Goal: Task Accomplishment & Management: Manage account settings

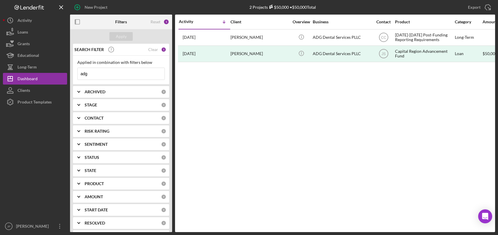
click at [101, 77] on input "adg" at bounding box center [121, 74] width 87 height 12
click at [151, 50] on div "Clear" at bounding box center [153, 49] width 10 height 5
click at [124, 37] on div "Apply" at bounding box center [121, 36] width 11 height 9
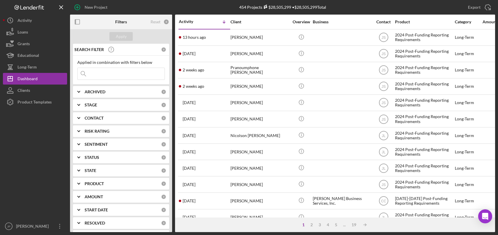
click at [108, 75] on input at bounding box center [121, 74] width 87 height 12
type input "[PERSON_NAME]"
click at [126, 38] on div "Apply" at bounding box center [121, 36] width 11 height 9
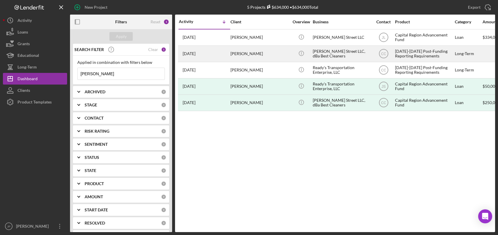
click at [428, 54] on div "[DATE]-[DATE] Post-Funding Reporting Requirements" at bounding box center [424, 53] width 58 height 15
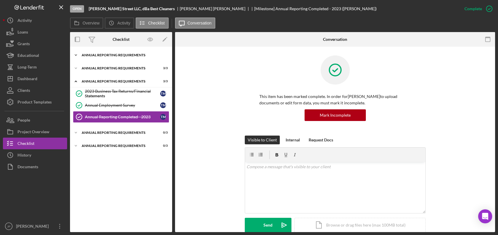
click at [101, 54] on div "Annual Reporting Requirements" at bounding box center [123, 54] width 83 height 3
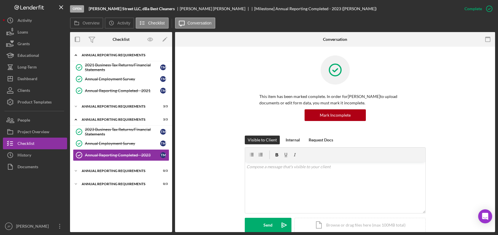
click at [99, 54] on div "Annual Reporting Requirements" at bounding box center [123, 54] width 83 height 3
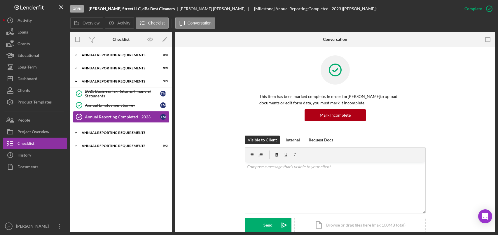
click at [97, 133] on div "Annual Reporting Requirements" at bounding box center [123, 132] width 83 height 3
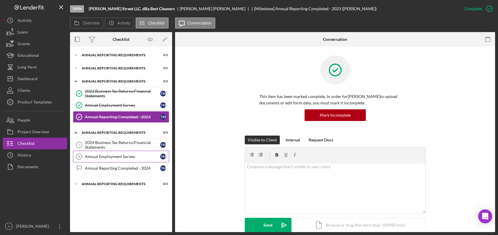
click at [106, 157] on div "Annual Employment Survey" at bounding box center [122, 156] width 75 height 5
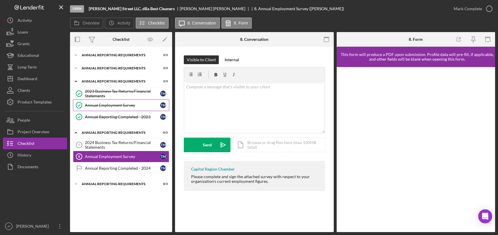
click at [104, 105] on div "Annual Employment Survey" at bounding box center [122, 105] width 75 height 5
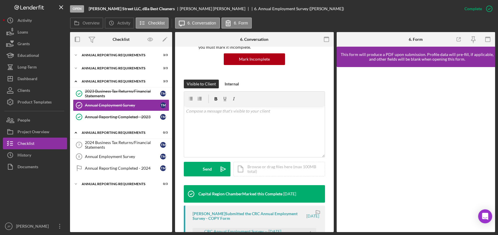
scroll to position [165, 0]
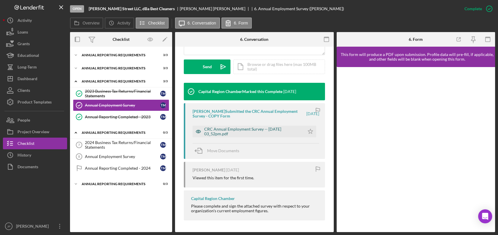
click at [241, 130] on div "CRC Annual Employment Survey -- [DATE] 03_52pm.pdf" at bounding box center [252, 131] width 97 height 9
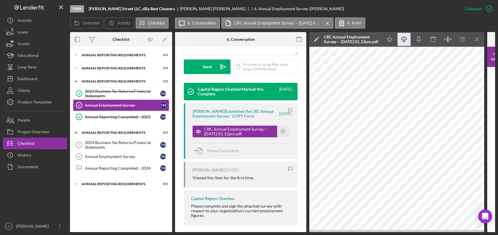
click at [402, 40] on icon "Icon/Download" at bounding box center [403, 39] width 13 height 13
click at [97, 83] on div "Icon/Expander Annual Reporting Requirements 3 / 3" at bounding box center [121, 82] width 102 height 12
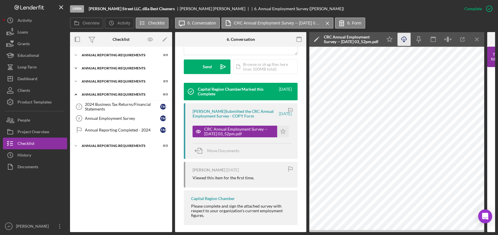
click at [97, 69] on div "Annual Reporting Requirements" at bounding box center [123, 67] width 83 height 3
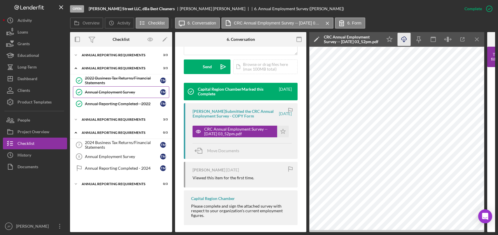
click at [99, 92] on div "Annual Employment Survey" at bounding box center [122, 92] width 75 height 5
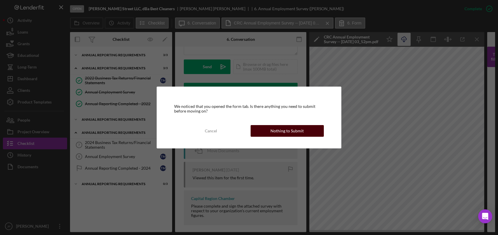
click at [283, 133] on div "Nothing to Submit" at bounding box center [286, 131] width 33 height 12
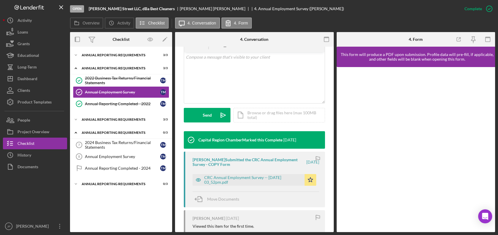
scroll to position [117, 0]
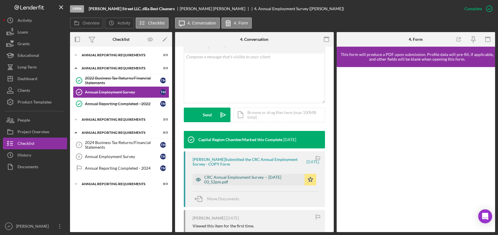
click at [242, 179] on div "CRC Annual Employment Survey -- [DATE] 03_52pm.pdf" at bounding box center [252, 179] width 97 height 9
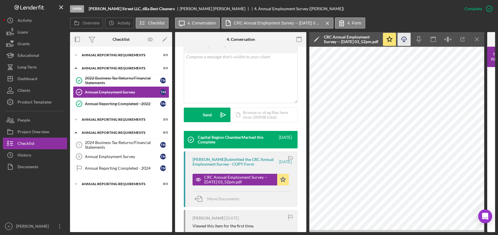
click at [406, 40] on icon "Icon/Download" at bounding box center [403, 39] width 13 height 13
click at [105, 69] on div "Annual Reporting Requirements" at bounding box center [123, 67] width 83 height 3
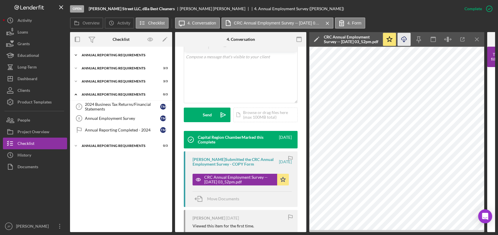
click at [107, 54] on div "Annual Reporting Requirements" at bounding box center [123, 54] width 83 height 3
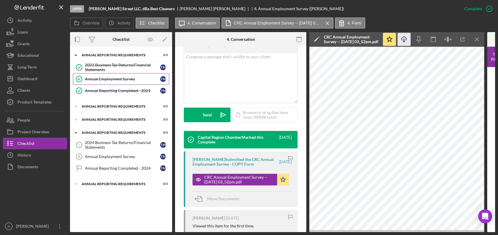
click at [103, 78] on div "Annual Employment Survey" at bounding box center [122, 79] width 75 height 5
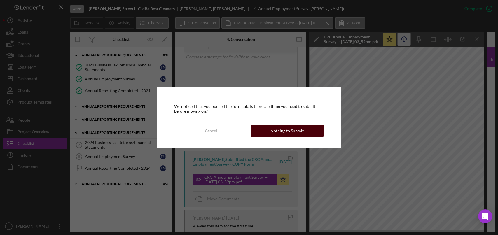
click at [285, 131] on div "Nothing to Submit" at bounding box center [286, 131] width 33 height 12
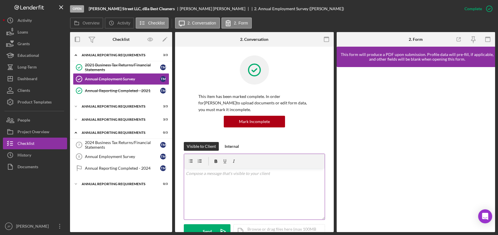
scroll to position [146, 0]
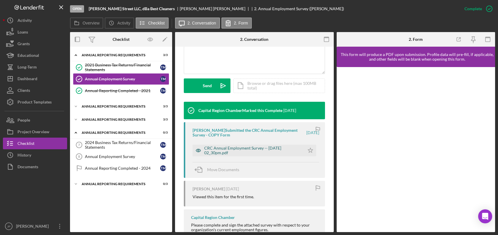
click at [243, 147] on div "CRC Annual Employment Survey -- [DATE] 02_30pm.pdf" at bounding box center [252, 150] width 97 height 9
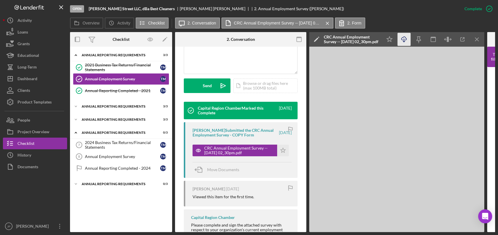
click at [406, 41] on icon "Icon/Download" at bounding box center [403, 39] width 13 height 13
click at [112, 55] on div "Annual Reporting Requirements" at bounding box center [123, 54] width 83 height 3
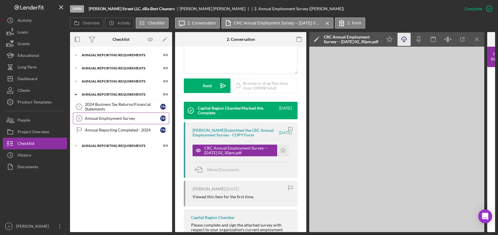
click at [100, 115] on link "Annual Employment Survey 8 Annual Employment Survey T M" at bounding box center [121, 119] width 96 height 12
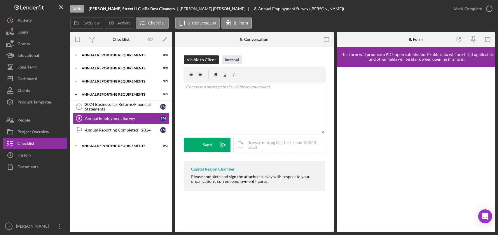
click at [231, 61] on div "Internal" at bounding box center [231, 59] width 14 height 9
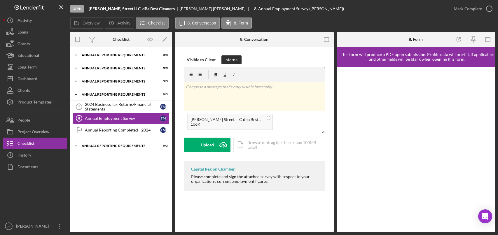
click at [235, 96] on div "v Color teal Color pink Remove color Add row above Add row below Add column bef…" at bounding box center [254, 96] width 141 height 29
click at [210, 143] on div "Post" at bounding box center [207, 145] width 8 height 15
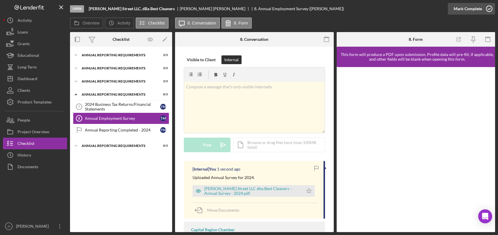
click at [490, 9] on icon "button" at bounding box center [489, 8] width 15 height 15
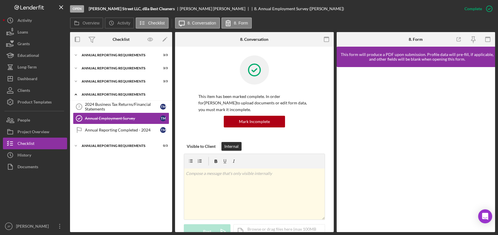
click at [105, 95] on div "Annual Reporting Requirements" at bounding box center [123, 94] width 83 height 3
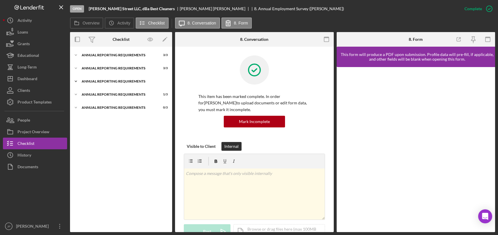
click at [106, 80] on div "Annual Reporting Requirements" at bounding box center [123, 81] width 83 height 3
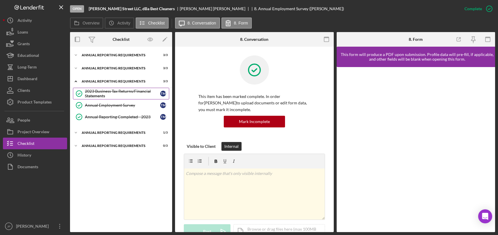
click at [112, 95] on div "2023 Business Tax Returns/Financial Statements" at bounding box center [122, 93] width 75 height 9
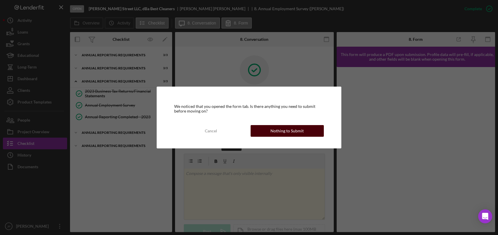
click at [300, 131] on div "Nothing to Submit" at bounding box center [286, 131] width 33 height 12
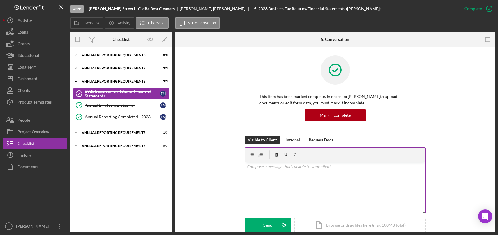
scroll to position [175, 0]
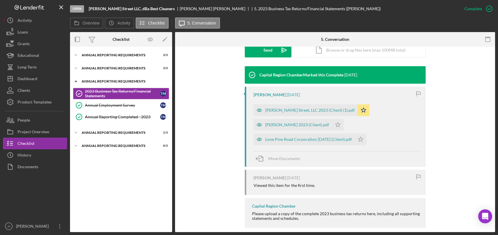
click at [118, 79] on div "Icon/Expander Annual Reporting Requirements 3 / 3" at bounding box center [121, 82] width 102 height 12
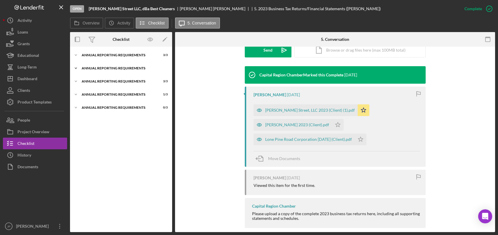
click at [112, 65] on div "Icon/Expander Annual Reporting Requirements 3 / 3" at bounding box center [121, 68] width 102 height 12
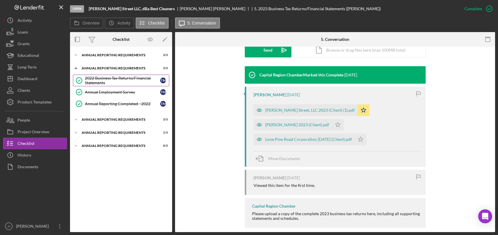
click at [112, 80] on div "2022 Business Tax Returns/Financial Statements" at bounding box center [122, 80] width 75 height 9
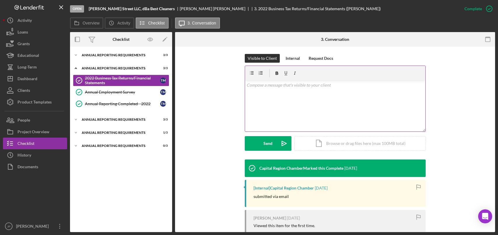
scroll to position [71, 0]
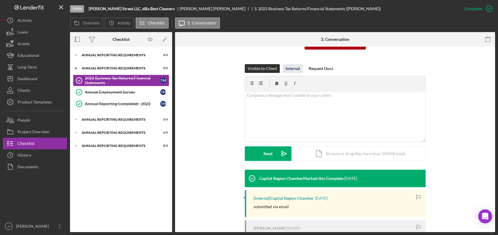
click at [294, 71] on div "Internal" at bounding box center [292, 68] width 14 height 9
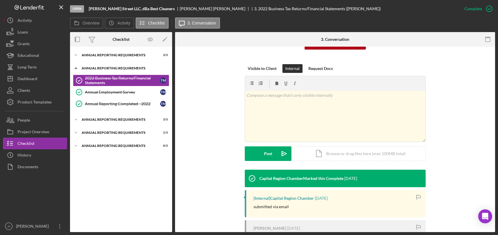
click at [99, 67] on div "Annual Reporting Requirements" at bounding box center [123, 67] width 83 height 3
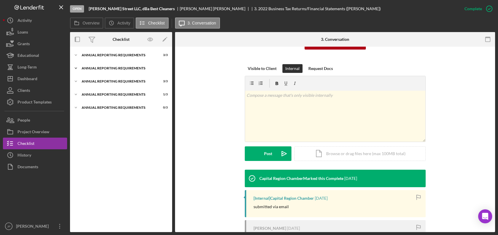
click at [99, 66] on div "Icon/Expander Annual Reporting Requirements 3 / 3" at bounding box center [121, 68] width 102 height 12
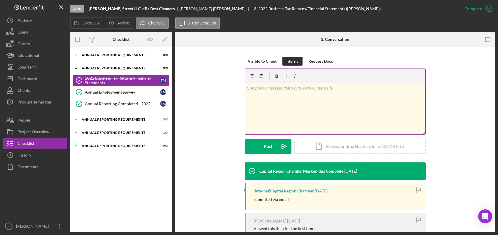
scroll to position [87, 0]
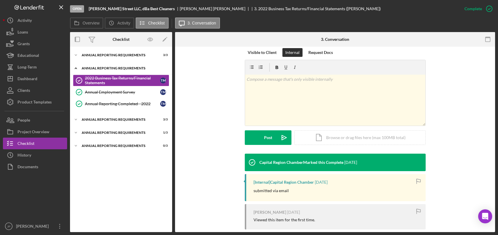
click at [113, 69] on div "Annual Reporting Requirements" at bounding box center [123, 67] width 83 height 3
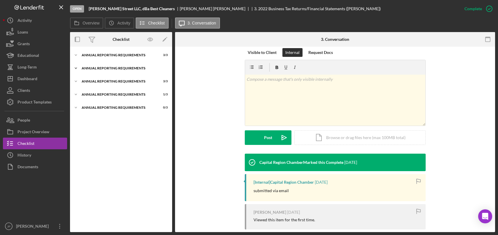
click at [113, 68] on div "Annual Reporting Requirements" at bounding box center [123, 67] width 83 height 3
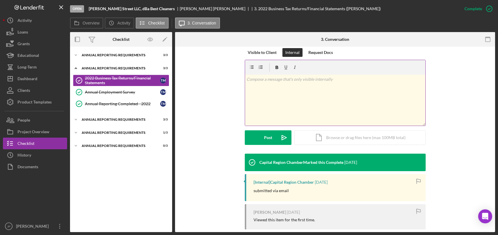
click at [324, 93] on div "v Color teal Color pink Remove color Add row above Add row below Add column bef…" at bounding box center [335, 100] width 180 height 51
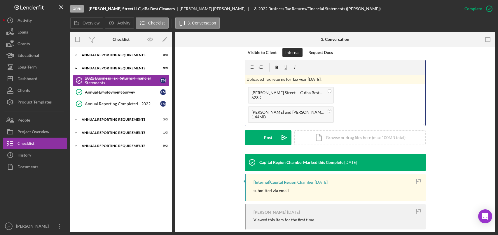
click at [271, 79] on p "Uploaded Tax returns for Tax year [DATE]." at bounding box center [334, 79] width 177 height 6
click at [300, 78] on p "Uploaded Tax Returns for Tax year [DATE]." at bounding box center [334, 79] width 177 height 6
click at [271, 138] on div "Post" at bounding box center [268, 137] width 8 height 15
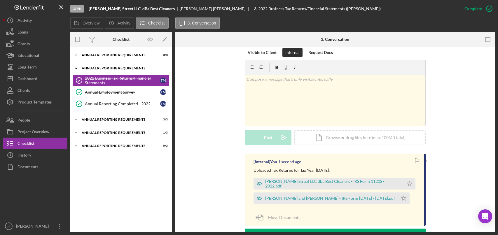
click at [113, 67] on div "Annual Reporting Requirements" at bounding box center [123, 67] width 83 height 3
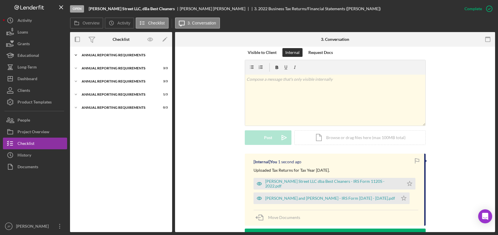
click at [113, 56] on div "Annual Reporting Requirements" at bounding box center [123, 54] width 83 height 3
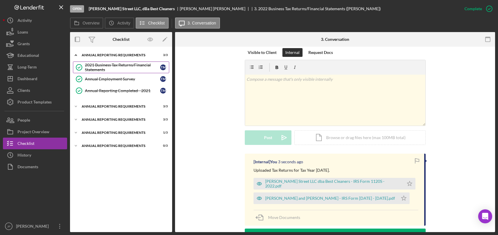
click at [110, 66] on div "2021 Business Tax Returns/Financial Statements" at bounding box center [122, 67] width 75 height 9
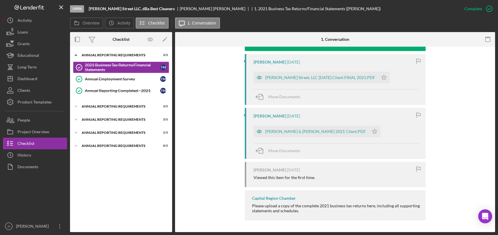
scroll to position [33, 0]
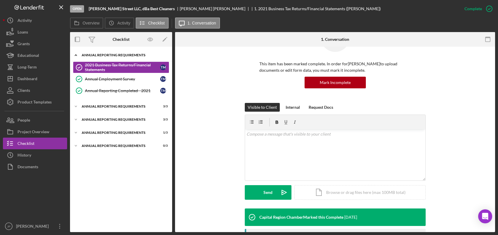
click at [111, 54] on div "Annual Reporting Requirements" at bounding box center [123, 54] width 83 height 3
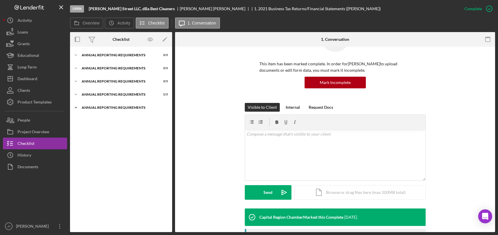
click at [106, 107] on div "Annual Reporting Requirements" at bounding box center [123, 107] width 83 height 3
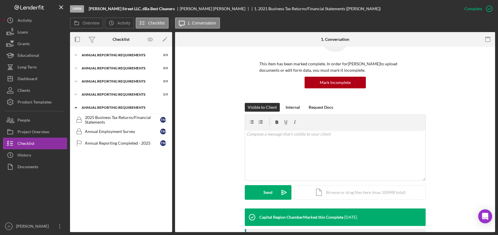
click at [106, 108] on div "Annual Reporting Requirements" at bounding box center [123, 107] width 83 height 3
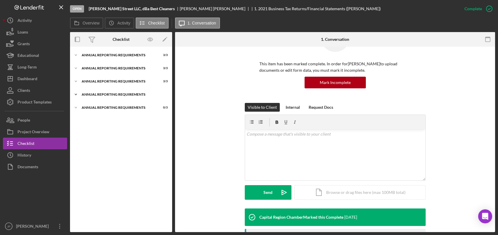
click at [106, 93] on div "Annual Reporting Requirements" at bounding box center [123, 94] width 83 height 3
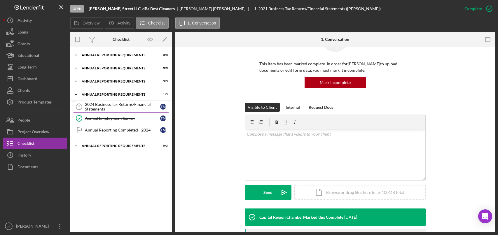
click at [124, 106] on div "2024 Business Tax Returns/Financial Statements" at bounding box center [122, 106] width 75 height 9
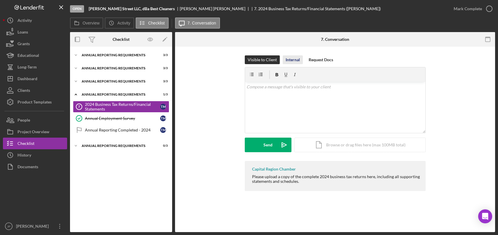
click at [294, 59] on div "Internal" at bounding box center [292, 59] width 14 height 9
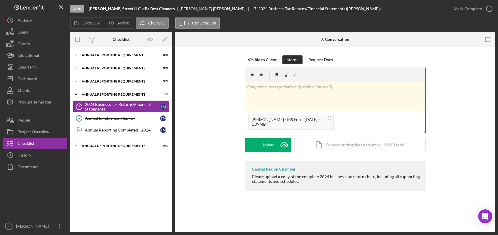
click at [269, 92] on div "v Color teal Color pink Remove color Add row above Add row below Add column bef…" at bounding box center [335, 96] width 180 height 29
click at [345, 87] on p "Uploaded Tax Returns for Tax Year [DATE]. Packet" at bounding box center [334, 87] width 177 height 6
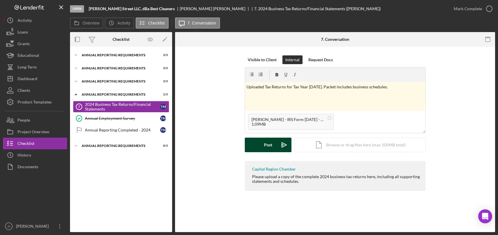
click at [272, 145] on div "Post" at bounding box center [268, 145] width 8 height 15
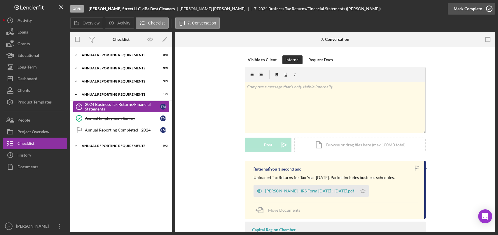
click at [489, 7] on icon "button" at bounding box center [489, 8] width 15 height 15
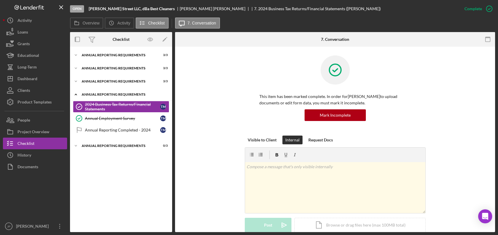
click at [133, 94] on div "Annual Reporting Requirements" at bounding box center [123, 94] width 83 height 3
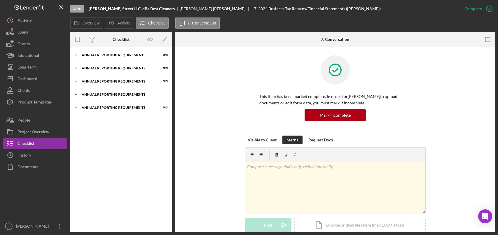
click at [133, 94] on div "Annual Reporting Requirements" at bounding box center [123, 94] width 83 height 3
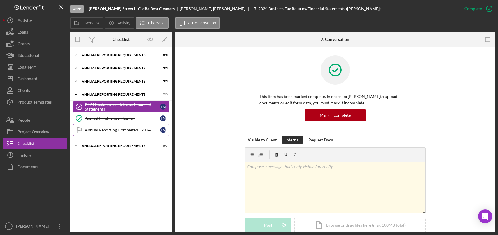
click at [108, 129] on div "Annual Reporting Completed - 2024" at bounding box center [122, 130] width 75 height 5
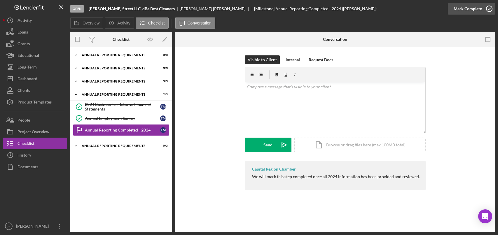
click at [490, 8] on icon "button" at bounding box center [489, 8] width 15 height 15
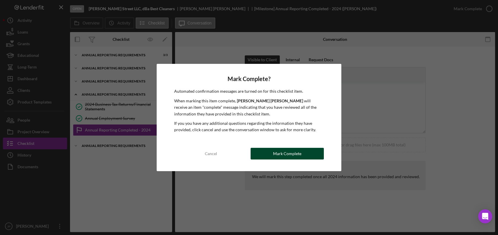
click at [296, 155] on div "Mark Complete" at bounding box center [287, 154] width 28 height 12
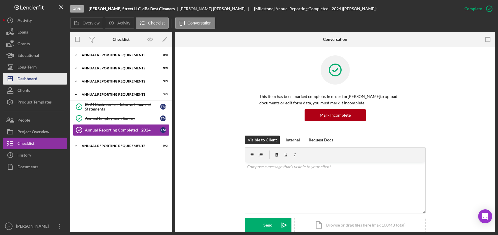
click at [29, 79] on div "Dashboard" at bounding box center [27, 79] width 20 height 13
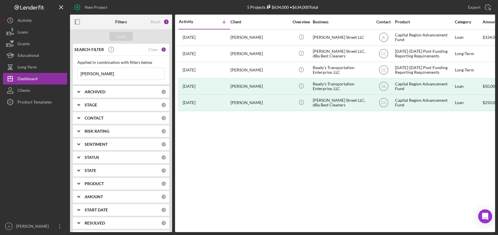
click at [90, 73] on input "[PERSON_NAME]" at bounding box center [121, 74] width 87 height 12
click at [149, 50] on div "Clear" at bounding box center [153, 49] width 10 height 5
click at [97, 71] on input at bounding box center [121, 74] width 87 height 12
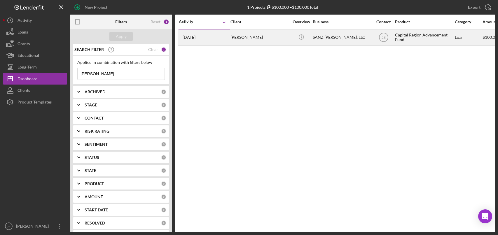
type input "[PERSON_NAME]"
click at [332, 38] on div "SANZ [PERSON_NAME], LLC" at bounding box center [342, 37] width 58 height 15
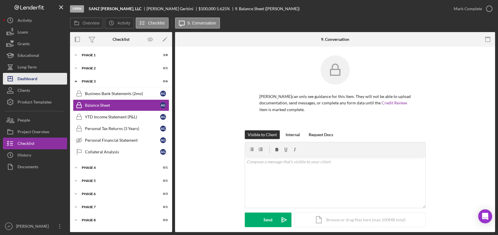
click at [32, 81] on div "Dashboard" at bounding box center [27, 79] width 20 height 13
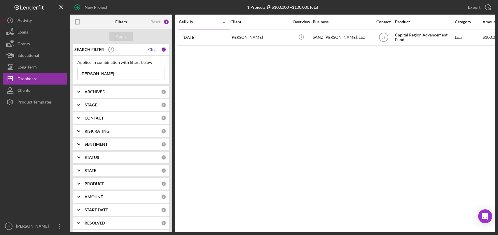
click at [151, 51] on div "Clear" at bounding box center [153, 49] width 10 height 5
click at [120, 35] on div "Apply" at bounding box center [121, 36] width 11 height 9
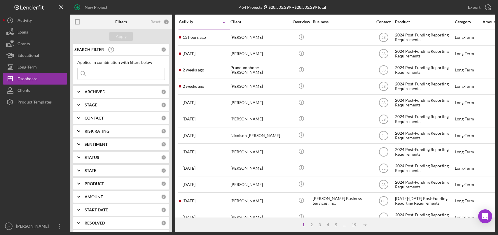
click at [95, 74] on input at bounding box center [121, 74] width 87 height 12
type input "granola"
click at [120, 37] on div "Apply" at bounding box center [121, 36] width 11 height 9
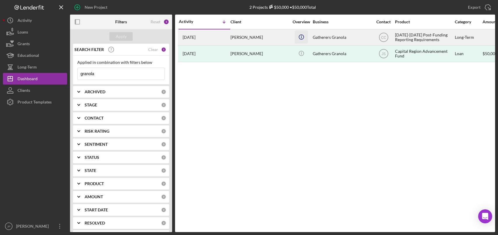
click at [300, 37] on icon "Icon/Info" at bounding box center [300, 36] width 13 height 13
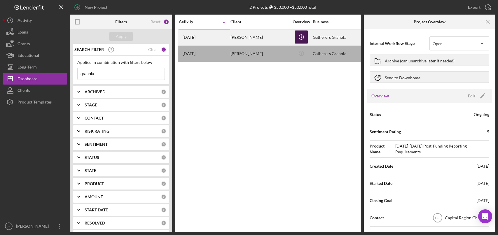
click at [300, 37] on icon "Icon/Info" at bounding box center [300, 36] width 13 height 13
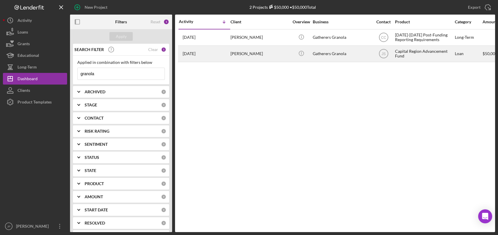
click at [326, 53] on div "Gatherers Granola" at bounding box center [342, 53] width 58 height 15
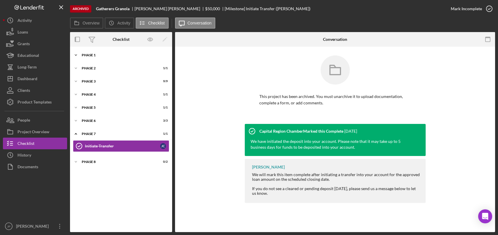
click at [94, 55] on div "Phase 1" at bounding box center [123, 54] width 83 height 3
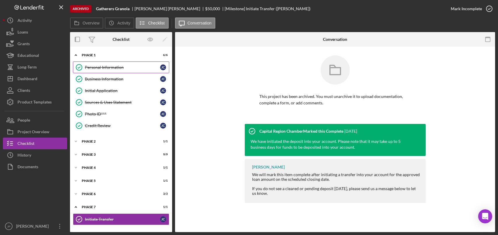
click at [99, 67] on div "Personal Information" at bounding box center [122, 67] width 75 height 5
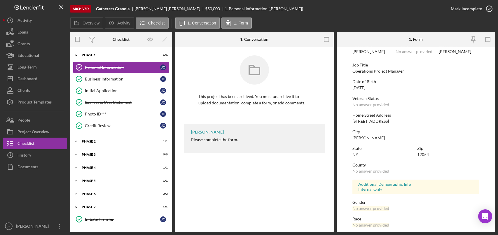
scroll to position [87, 0]
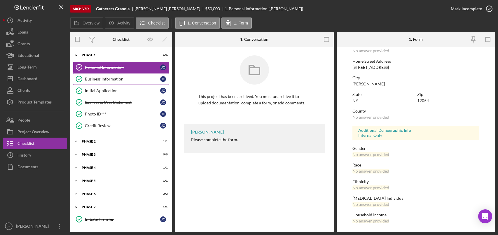
click at [116, 81] on div "Business Information" at bounding box center [122, 79] width 75 height 5
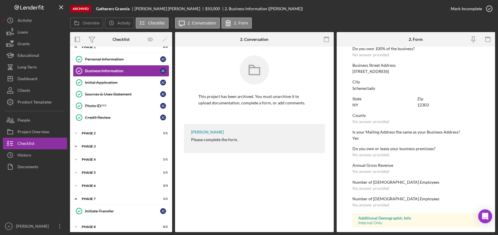
scroll to position [12, 0]
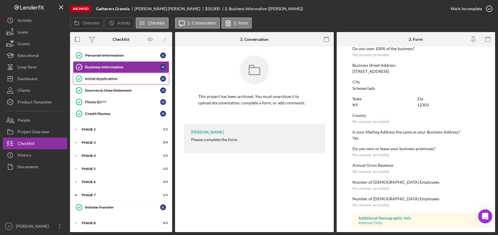
click at [110, 81] on link "Initial Application Initial Application [PERSON_NAME]" at bounding box center [121, 79] width 96 height 12
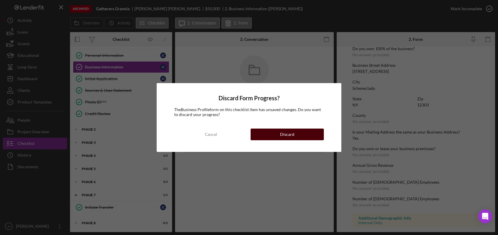
click at [275, 134] on button "Discard" at bounding box center [286, 135] width 73 height 12
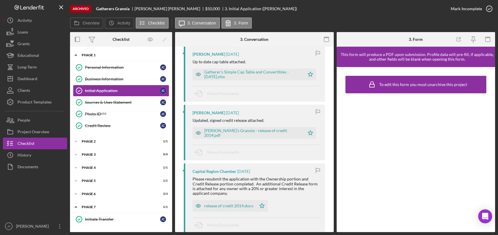
click at [88, 56] on div "Phase 1" at bounding box center [123, 54] width 83 height 3
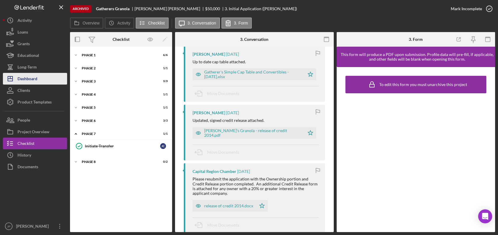
click at [25, 79] on div "Dashboard" at bounding box center [27, 79] width 20 height 13
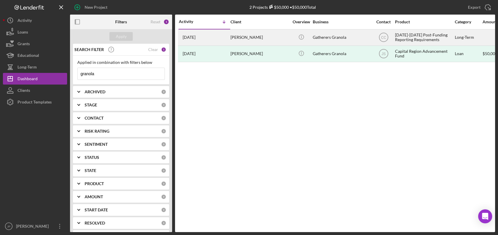
click at [414, 38] on div "[DATE]-[DATE] Post-Funding Reporting Requirements" at bounding box center [424, 37] width 58 height 15
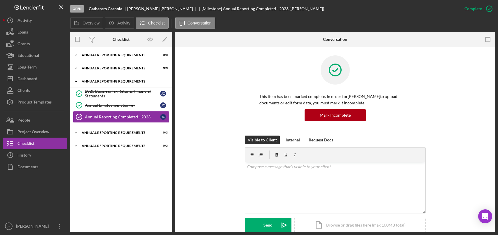
click at [100, 82] on div "Annual Reporting Requirements" at bounding box center [123, 81] width 83 height 3
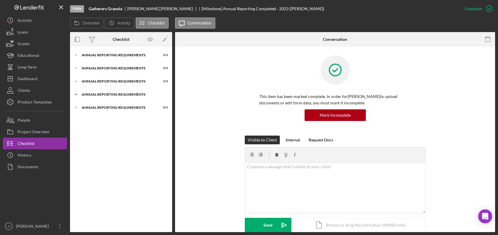
click at [101, 95] on div "Annual Reporting Requirements" at bounding box center [123, 94] width 83 height 3
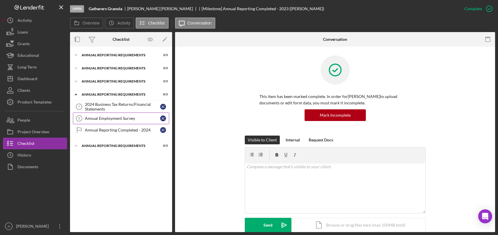
click at [91, 117] on div "Annual Employment Survey" at bounding box center [122, 118] width 75 height 5
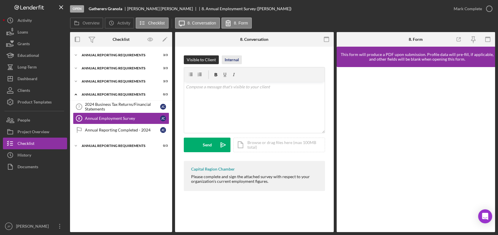
click at [233, 59] on div "Internal" at bounding box center [231, 59] width 14 height 9
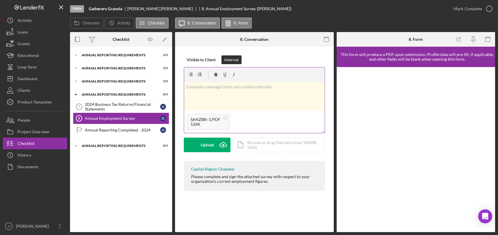
click at [217, 93] on div "v Color teal Color pink Remove color Add row above Add row below Add column bef…" at bounding box center [254, 96] width 141 height 29
click at [208, 147] on div "Post" at bounding box center [207, 145] width 8 height 15
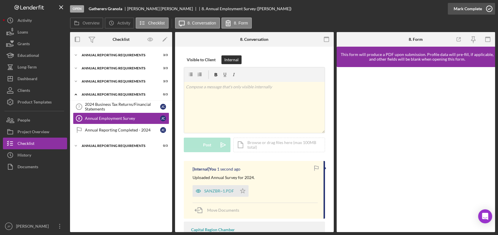
click at [491, 8] on icon "button" at bounding box center [489, 8] width 15 height 15
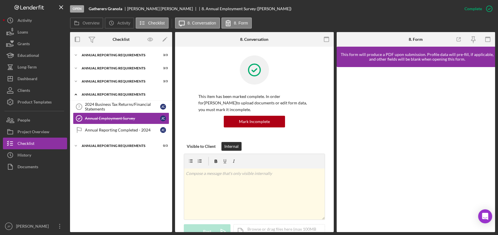
click at [104, 94] on div "Annual Reporting Requirements" at bounding box center [123, 94] width 83 height 3
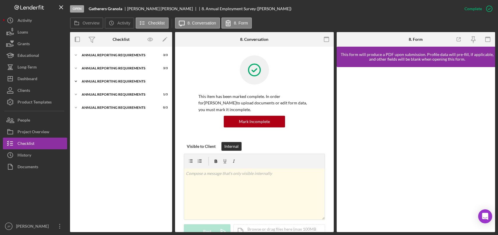
click at [108, 79] on div "Icon/Expander Annual Reporting Requirements 3 / 3" at bounding box center [121, 82] width 102 height 12
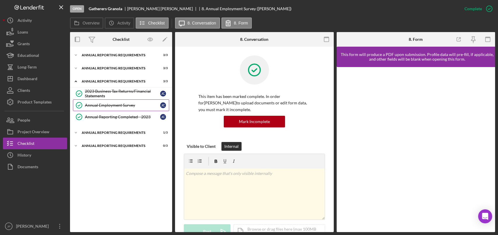
click at [111, 105] on div "Annual Employment Survey" at bounding box center [122, 105] width 75 height 5
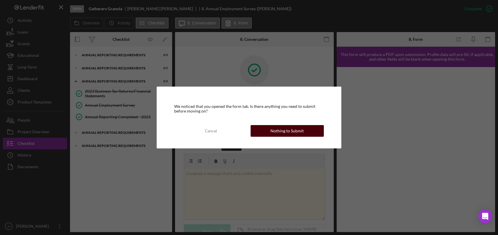
click at [289, 131] on div "Nothing to Submit" at bounding box center [286, 131] width 33 height 12
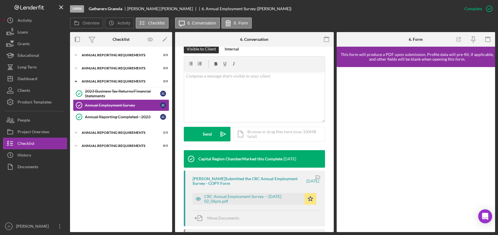
scroll to position [117, 0]
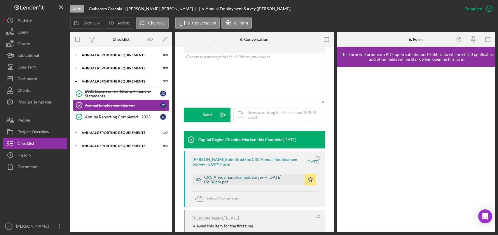
click at [238, 178] on div "CRC Annual Employment Survey -- [DATE] 02_06pm.pdf" at bounding box center [252, 179] width 97 height 9
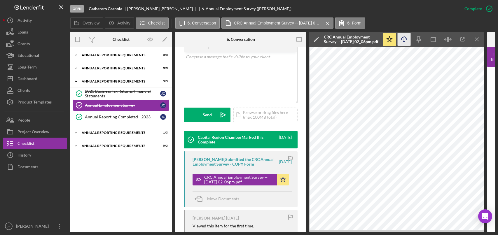
click at [405, 40] on icon "button" at bounding box center [403, 38] width 5 height 3
click at [108, 83] on div "Annual Reporting Requirements" at bounding box center [123, 81] width 83 height 3
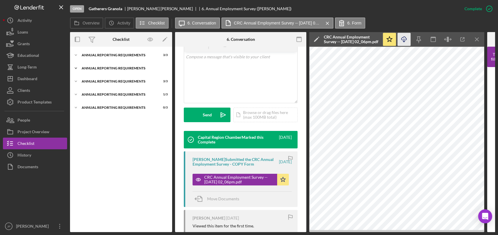
click at [109, 69] on div "Annual Reporting Requirements" at bounding box center [123, 67] width 83 height 3
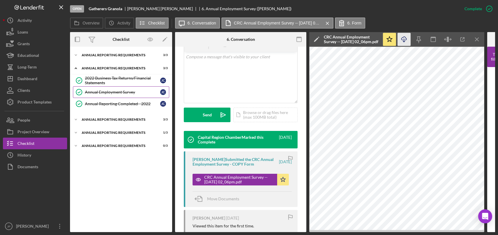
click at [106, 92] on div "Annual Employment Survey" at bounding box center [122, 92] width 75 height 5
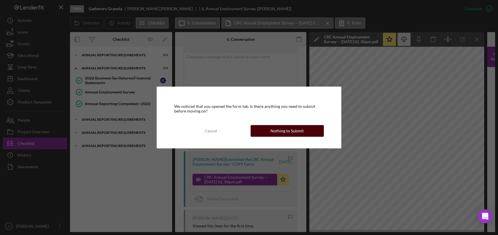
click at [299, 132] on div "Nothing to Submit" at bounding box center [286, 131] width 33 height 12
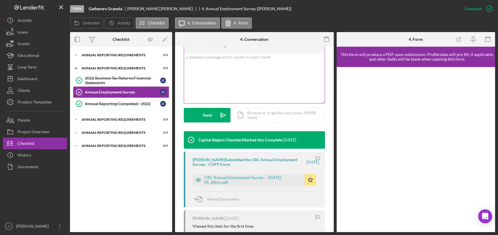
scroll to position [117, 0]
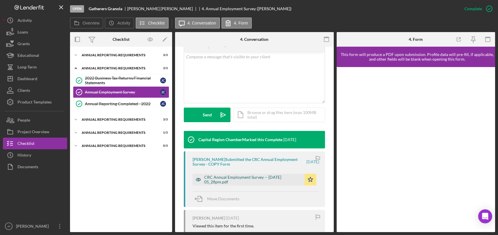
click at [238, 179] on div "CRC Annual Employment Survey -- [DATE] 05_28pm.pdf" at bounding box center [252, 179] width 97 height 9
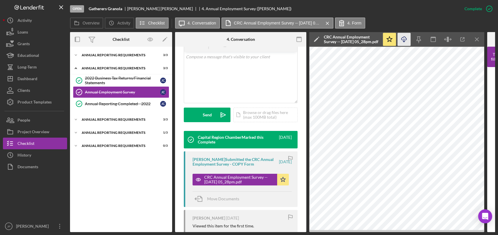
click at [405, 41] on icon "Icon/Download" at bounding box center [403, 39] width 13 height 13
click at [96, 68] on div "Annual Reporting Requirements" at bounding box center [123, 67] width 83 height 3
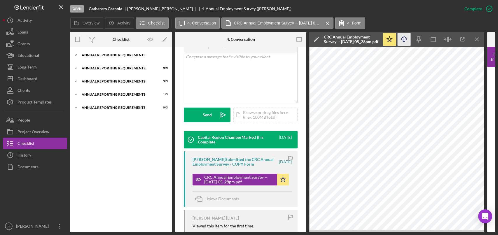
click at [99, 57] on div "Annual Reporting Requirements" at bounding box center [123, 54] width 83 height 3
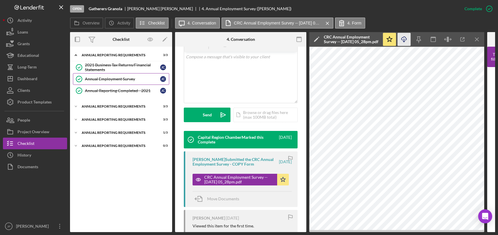
click at [109, 78] on div "Annual Employment Survey" at bounding box center [122, 79] width 75 height 5
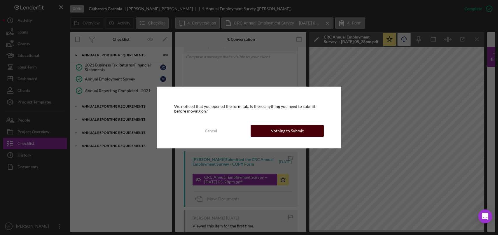
click at [292, 130] on div "Nothing to Submit" at bounding box center [286, 131] width 33 height 12
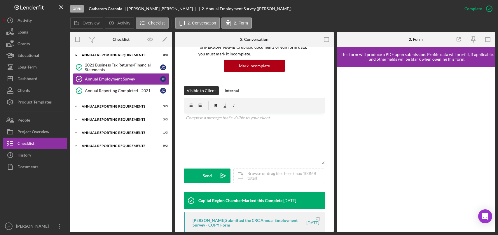
scroll to position [146, 0]
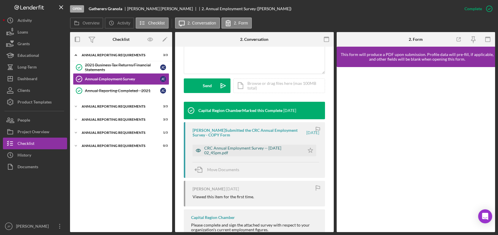
click at [245, 147] on div "CRC Annual Employment Survey -- [DATE] 02_45pm.pdf" at bounding box center [252, 150] width 97 height 9
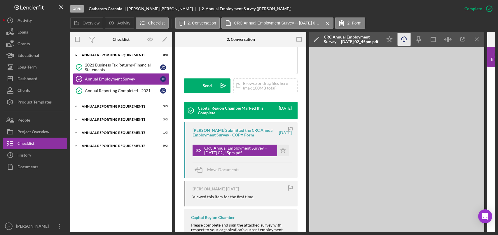
click at [406, 40] on icon "button" at bounding box center [403, 38] width 5 height 3
click at [108, 56] on div "Annual Reporting Requirements" at bounding box center [123, 54] width 83 height 3
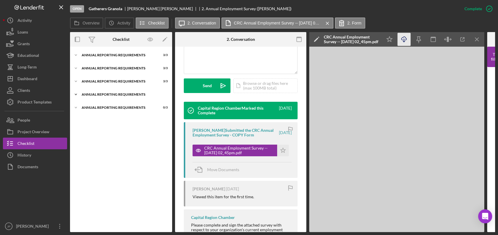
click at [103, 97] on div "Icon/Expander Annual Reporting Requirements 1 / 3" at bounding box center [121, 95] width 102 height 12
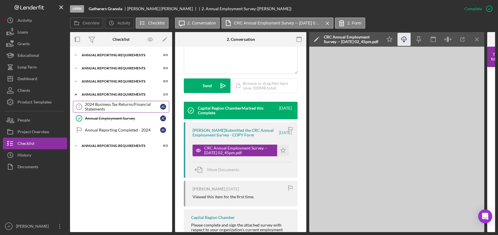
click at [111, 107] on div "2024 Business Tax Returns/Financial Statements" at bounding box center [122, 106] width 75 height 9
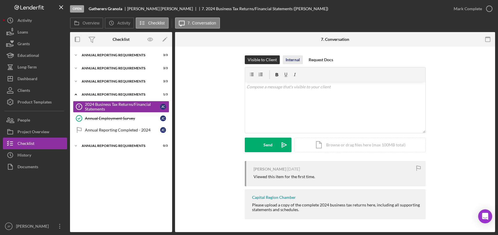
click at [295, 60] on div "Internal" at bounding box center [292, 59] width 14 height 9
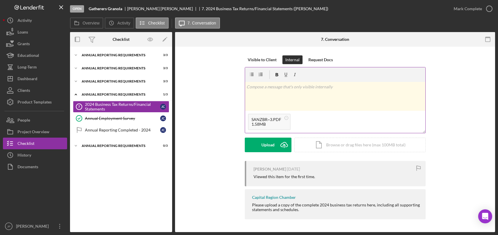
click at [280, 91] on div "v Color teal Color pink Remove color Add row above Add row below Add column bef…" at bounding box center [335, 96] width 180 height 29
click at [264, 145] on button "Post Icon/icon-invite-send" at bounding box center [268, 145] width 47 height 15
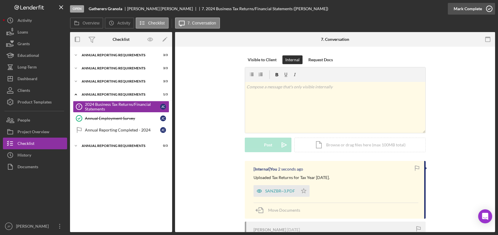
click at [488, 9] on icon "button" at bounding box center [489, 8] width 15 height 15
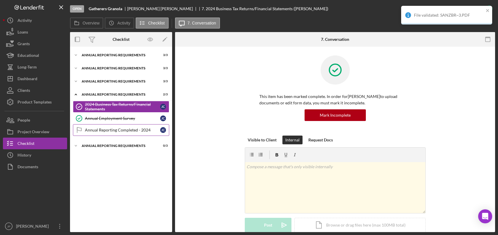
click at [138, 128] on div "Annual Reporting Completed - 2024" at bounding box center [122, 130] width 75 height 5
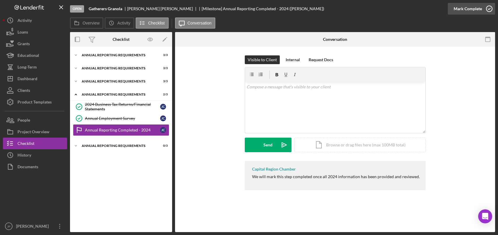
click at [490, 9] on icon "button" at bounding box center [489, 8] width 15 height 15
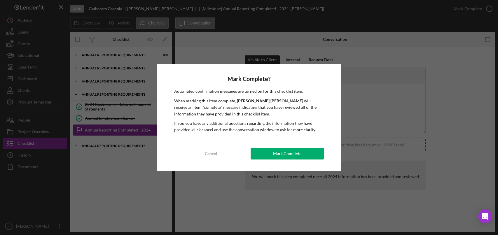
click at [298, 152] on div "Mark Complete" at bounding box center [287, 154] width 28 height 12
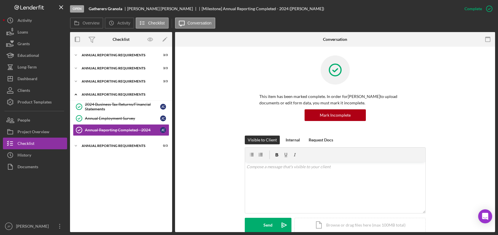
click at [115, 96] on div "Annual Reporting Requirements" at bounding box center [123, 94] width 83 height 3
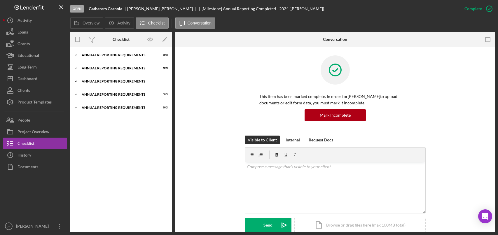
click at [109, 81] on div "Annual Reporting Requirements" at bounding box center [123, 81] width 83 height 3
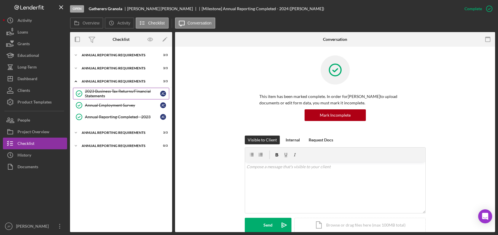
click at [115, 89] on div "2023 Business Tax Returns/Financial Statements" at bounding box center [122, 93] width 75 height 9
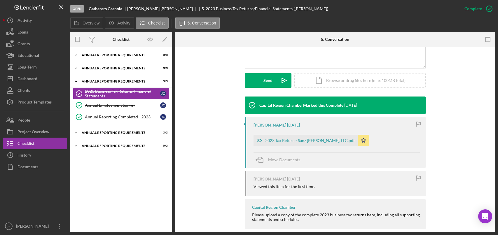
scroll to position [146, 0]
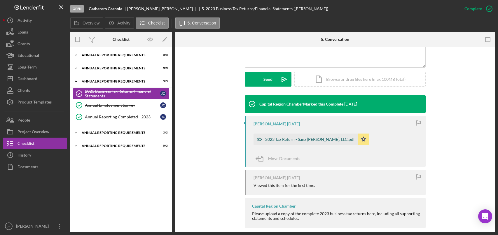
click at [297, 140] on div "2023 Tax Return - Sanz [PERSON_NAME], LLC.pdf" at bounding box center [310, 139] width 90 height 5
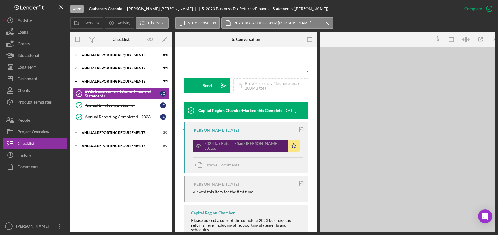
scroll to position [152, 0]
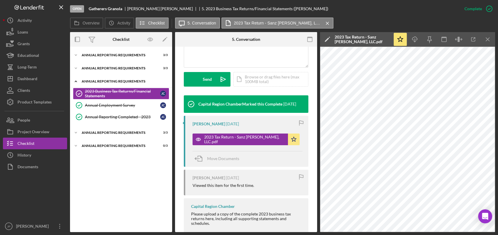
click at [114, 82] on div "Annual Reporting Requirements" at bounding box center [123, 81] width 83 height 3
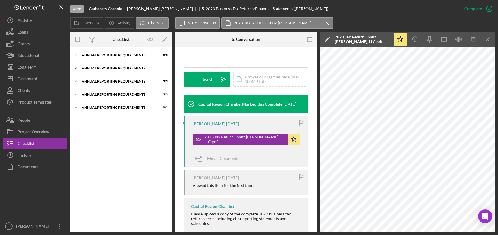
click at [111, 68] on div "Annual Reporting Requirements" at bounding box center [123, 67] width 83 height 3
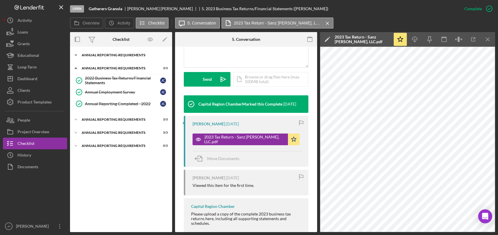
click at [116, 56] on div "Annual Reporting Requirements" at bounding box center [123, 54] width 83 height 3
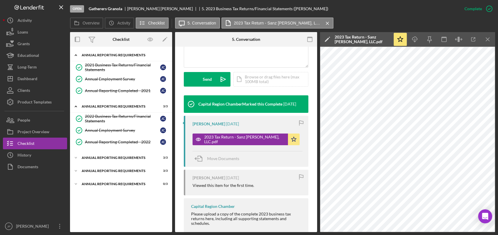
click at [116, 56] on div "Annual Reporting Requirements" at bounding box center [123, 54] width 83 height 3
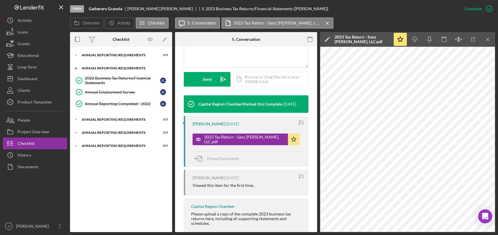
click at [108, 68] on div "Annual Reporting Requirements" at bounding box center [123, 67] width 83 height 3
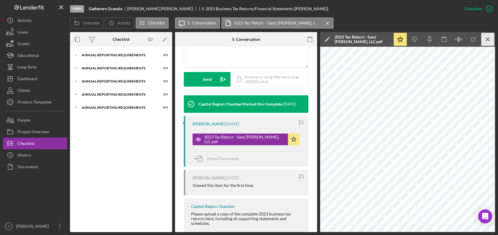
click at [486, 41] on line "button" at bounding box center [487, 39] width 3 height 3
